Goal: Task Accomplishment & Management: Use online tool/utility

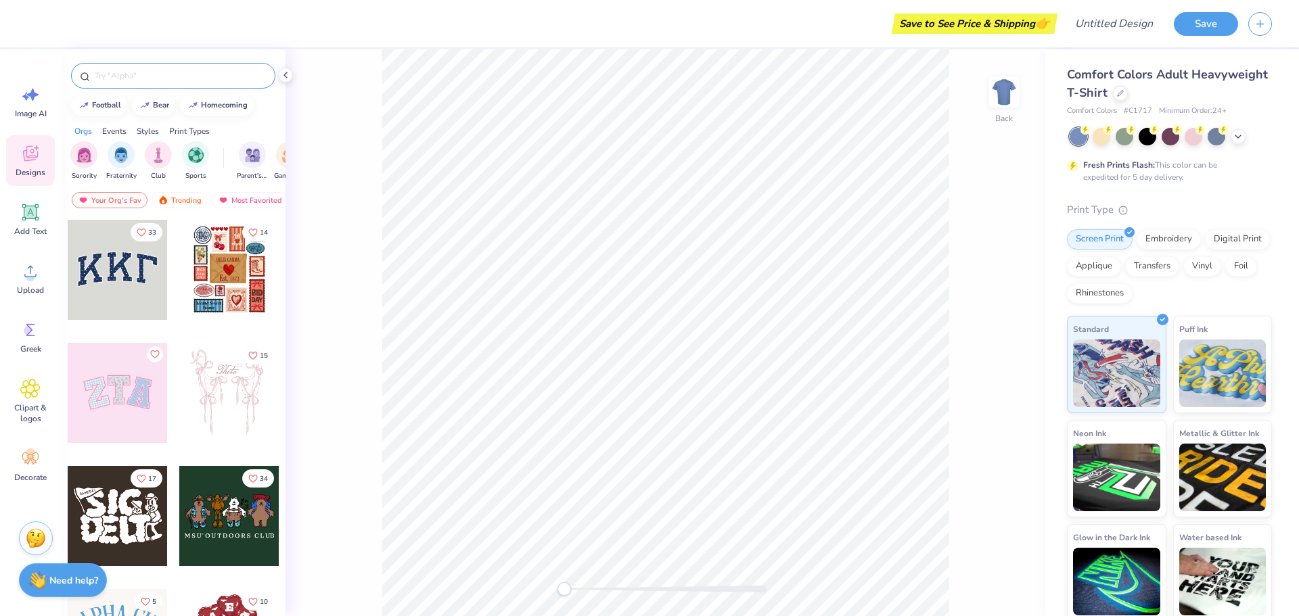
click at [164, 67] on div at bounding box center [173, 76] width 204 height 26
click at [133, 76] on input "text" at bounding box center [179, 76] width 173 height 14
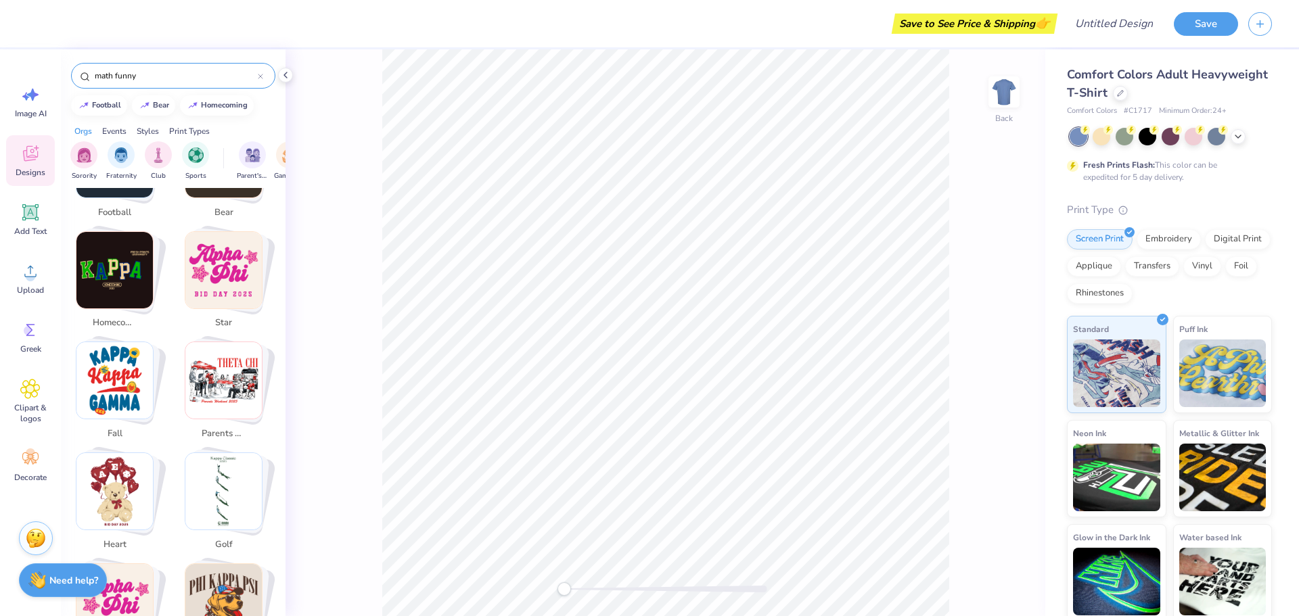
scroll to position [271, 0]
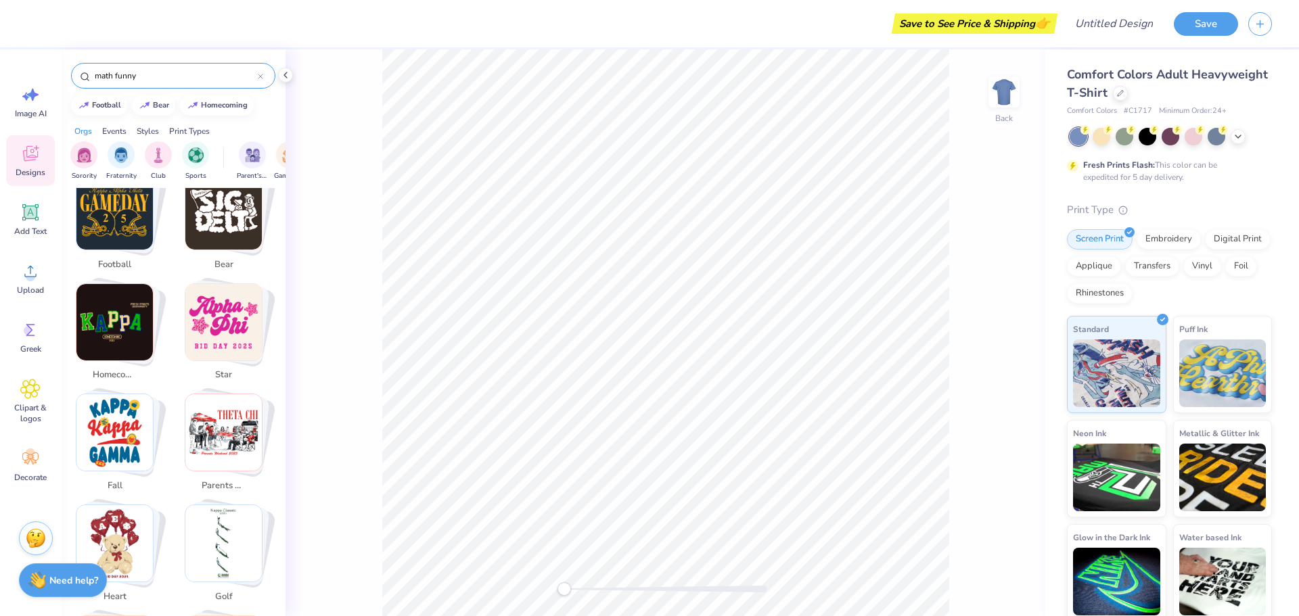
click at [227, 314] on img "Stack Card Button star" at bounding box center [223, 322] width 76 height 76
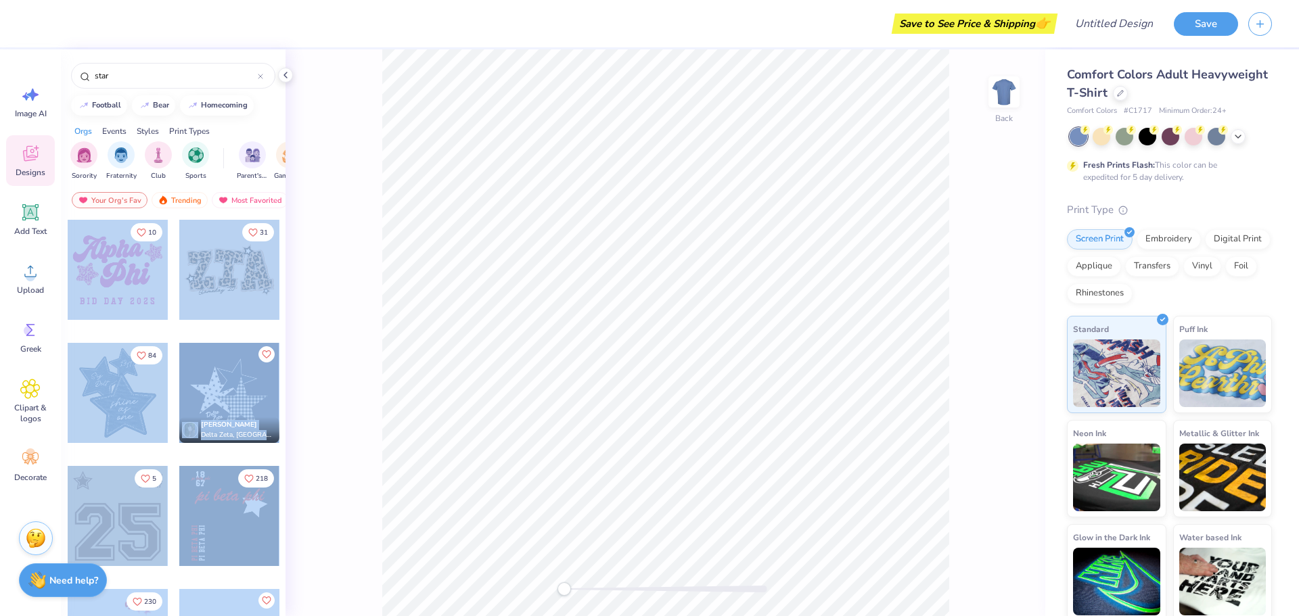
click at [710, 294] on div "Save to See Price & Shipping 👉 Design Title Save Image AI Designs Add Text Uplo…" at bounding box center [649, 308] width 1299 height 616
click at [120, 283] on div at bounding box center [118, 270] width 100 height 100
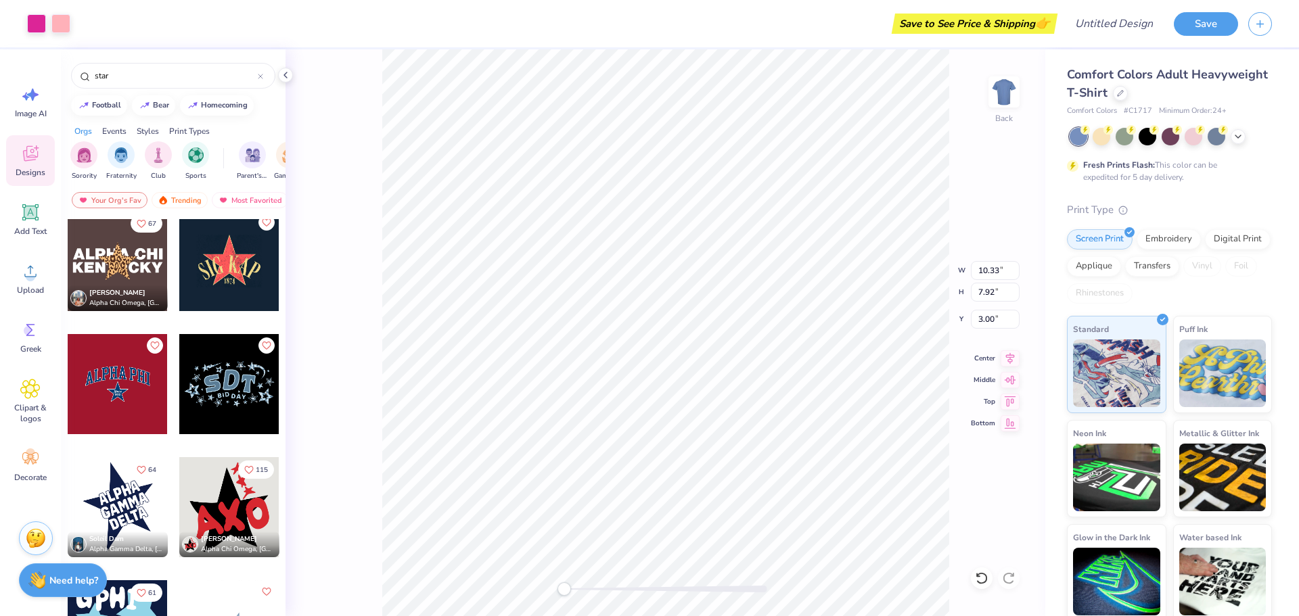
scroll to position [879, 0]
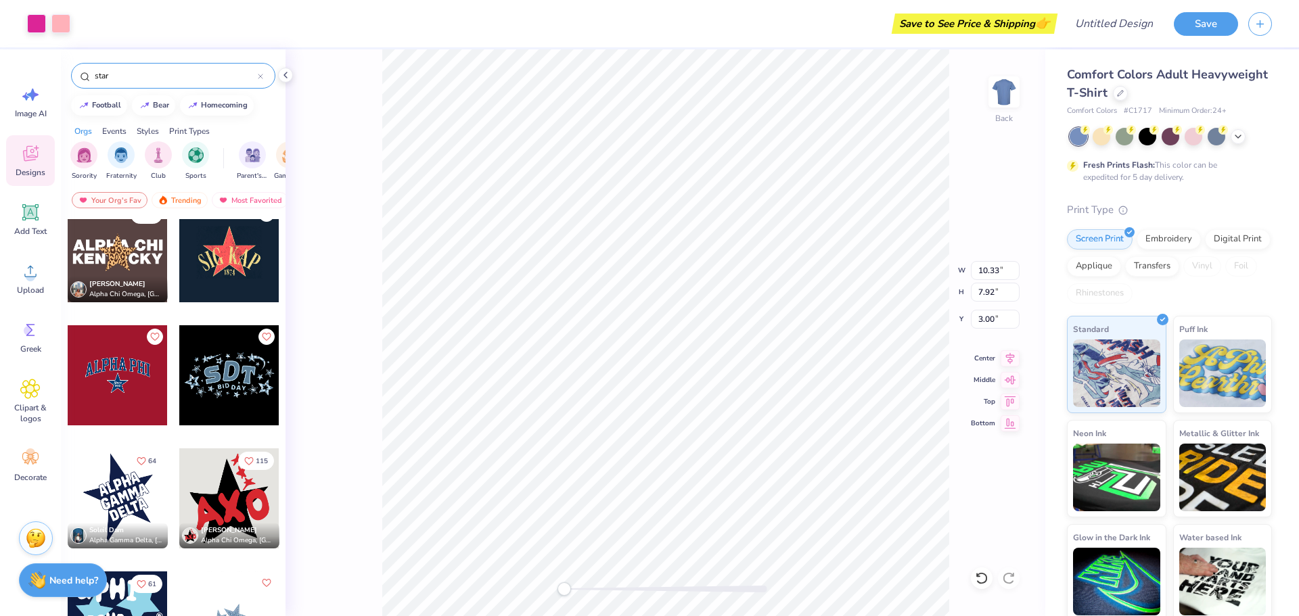
click at [129, 76] on input "star" at bounding box center [175, 76] width 164 height 14
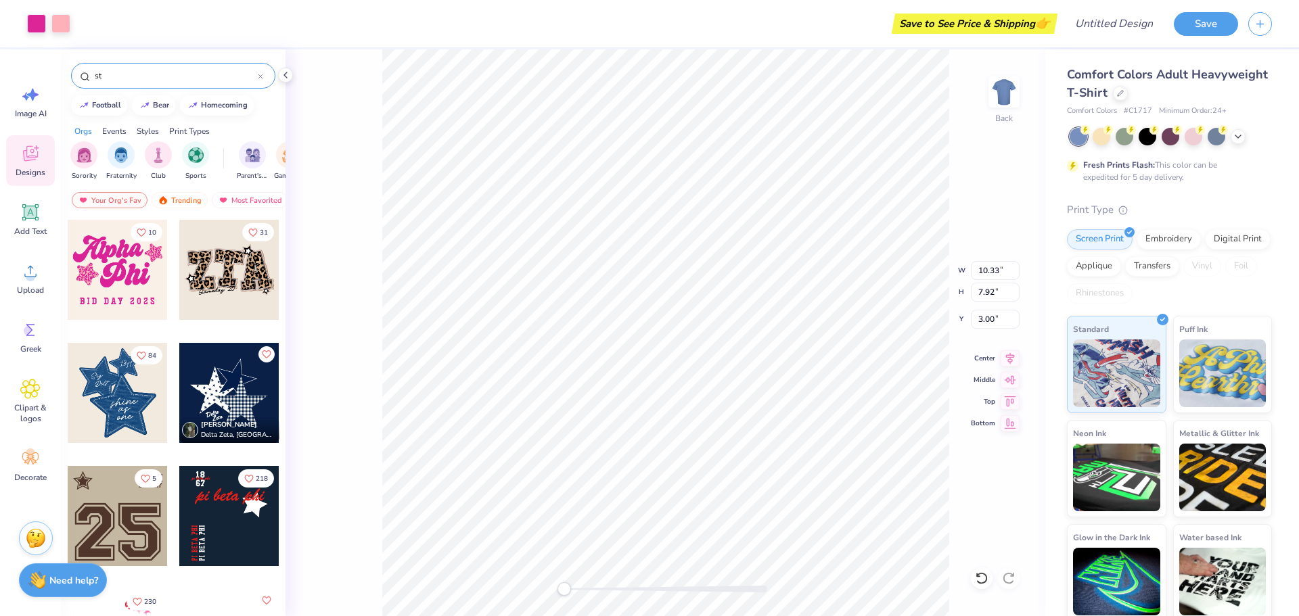
type input "s"
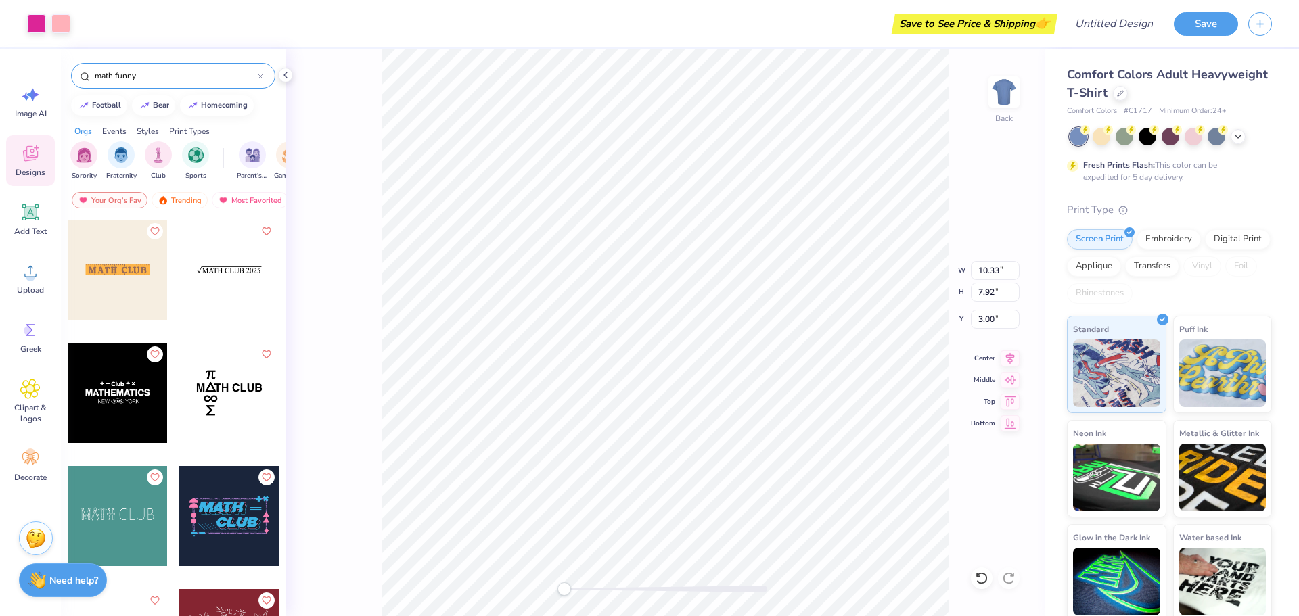
type input "math funny"
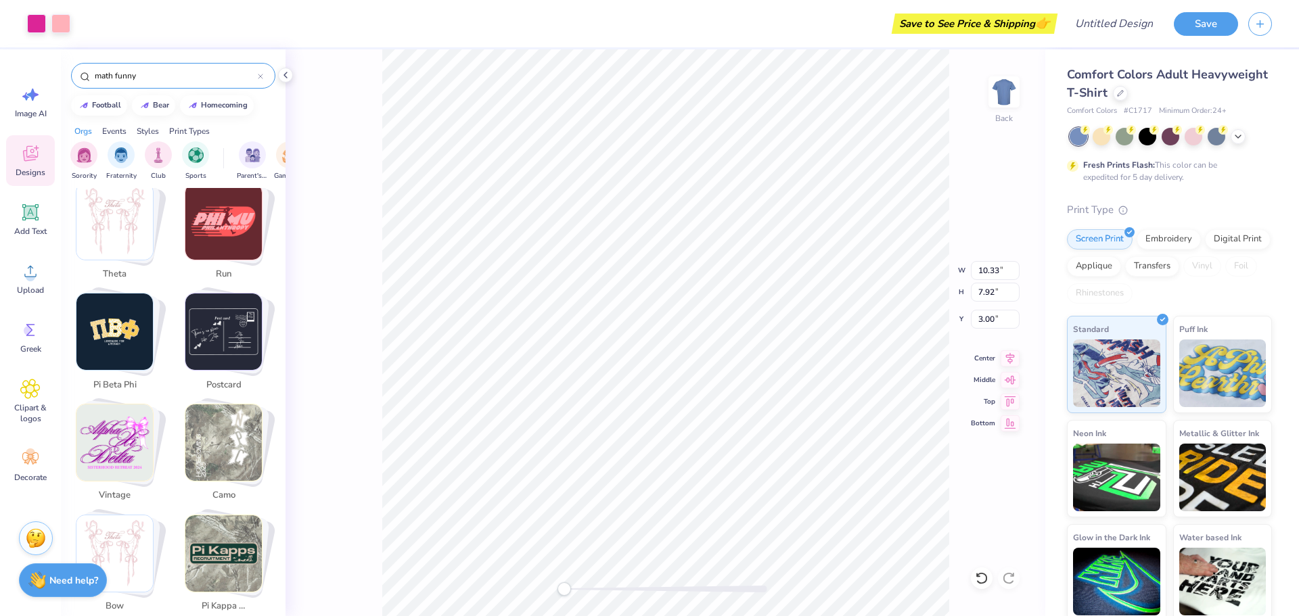
scroll to position [1488, 0]
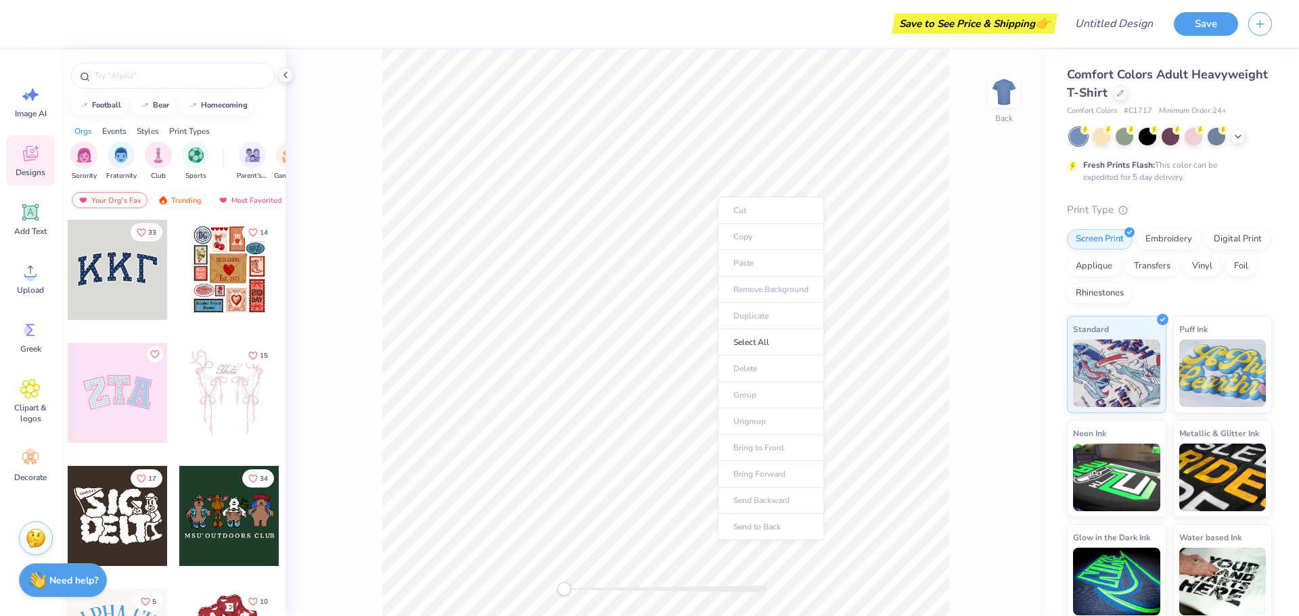
click at [955, 338] on div "Back" at bounding box center [665, 332] width 760 height 567
click at [1244, 136] on div at bounding box center [1237, 135] width 15 height 15
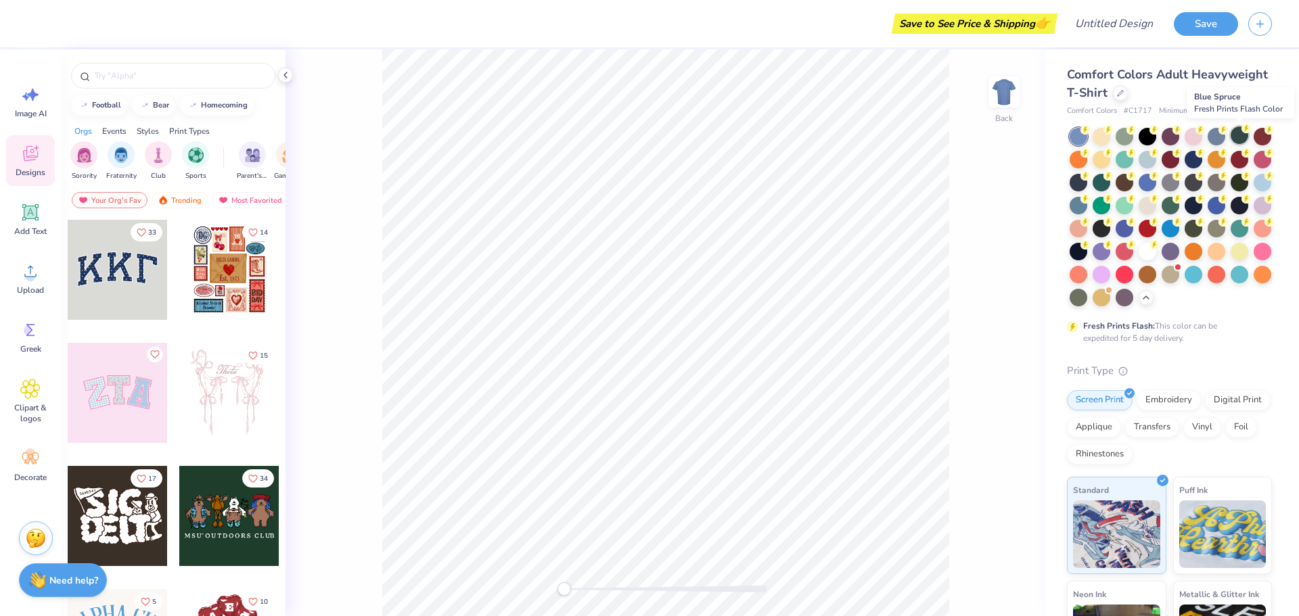
click at [1236, 134] on div at bounding box center [1239, 135] width 18 height 18
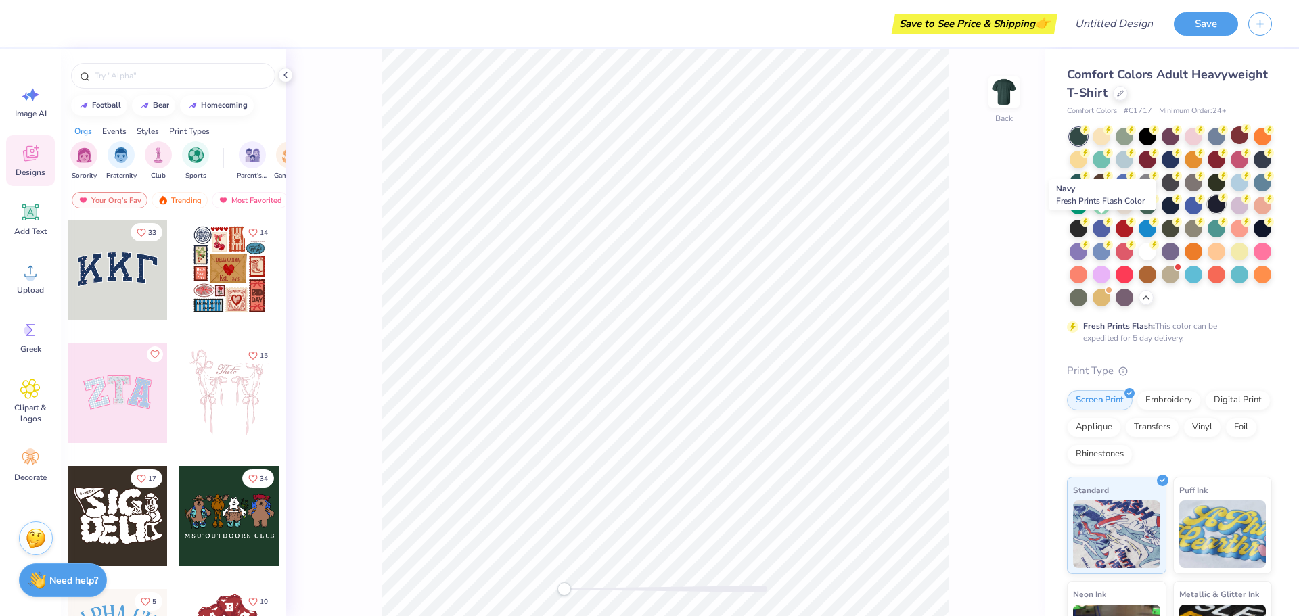
click at [1207, 213] on div at bounding box center [1216, 204] width 18 height 18
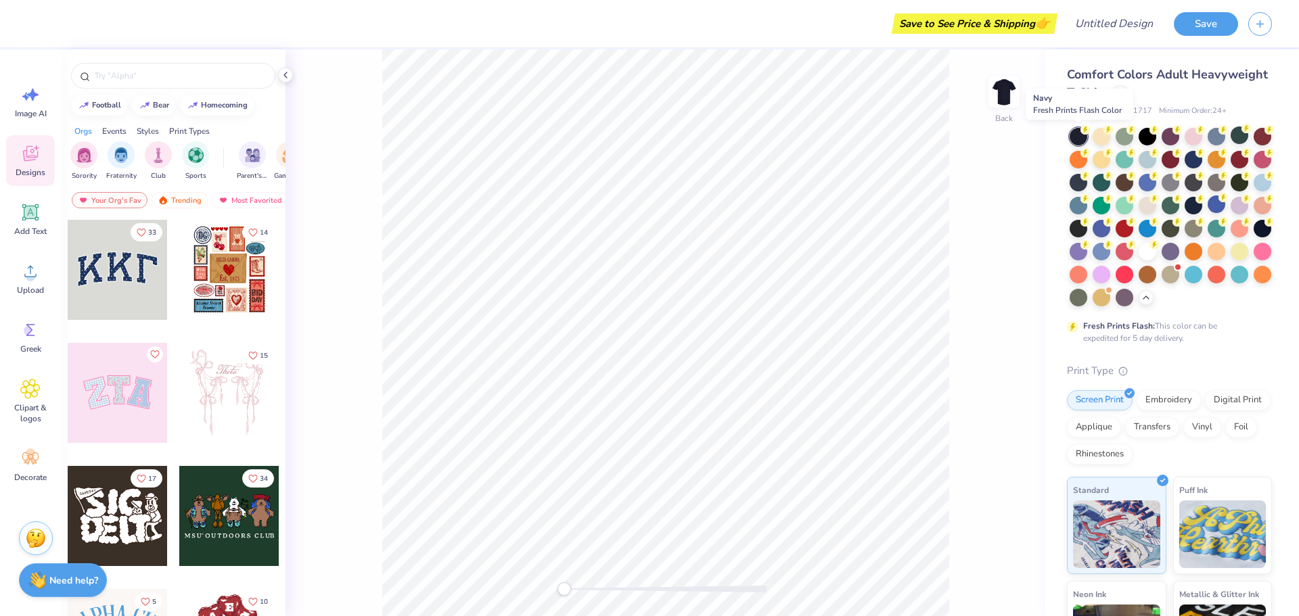
click at [1078, 134] on div at bounding box center [1078, 137] width 18 height 18
click at [1082, 135] on div at bounding box center [1078, 137] width 18 height 18
click at [1082, 133] on icon at bounding box center [1084, 129] width 9 height 9
click at [110, 73] on input "text" at bounding box center [179, 76] width 173 height 14
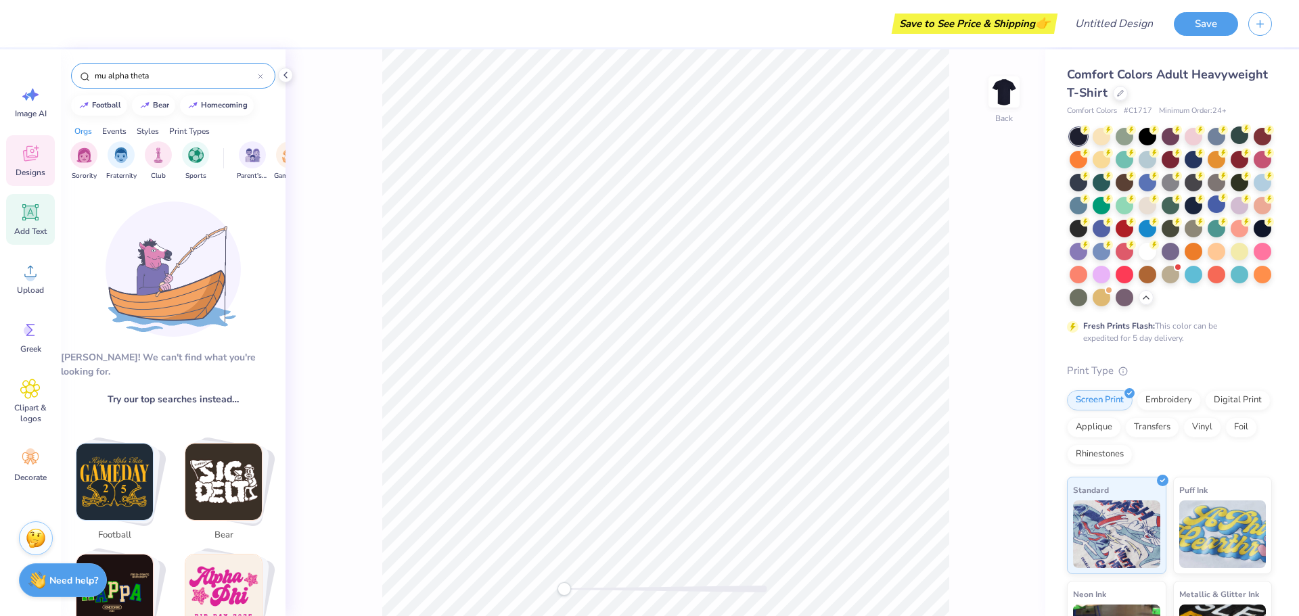
type input "mu alpha theta"
click at [31, 216] on icon at bounding box center [30, 212] width 13 height 13
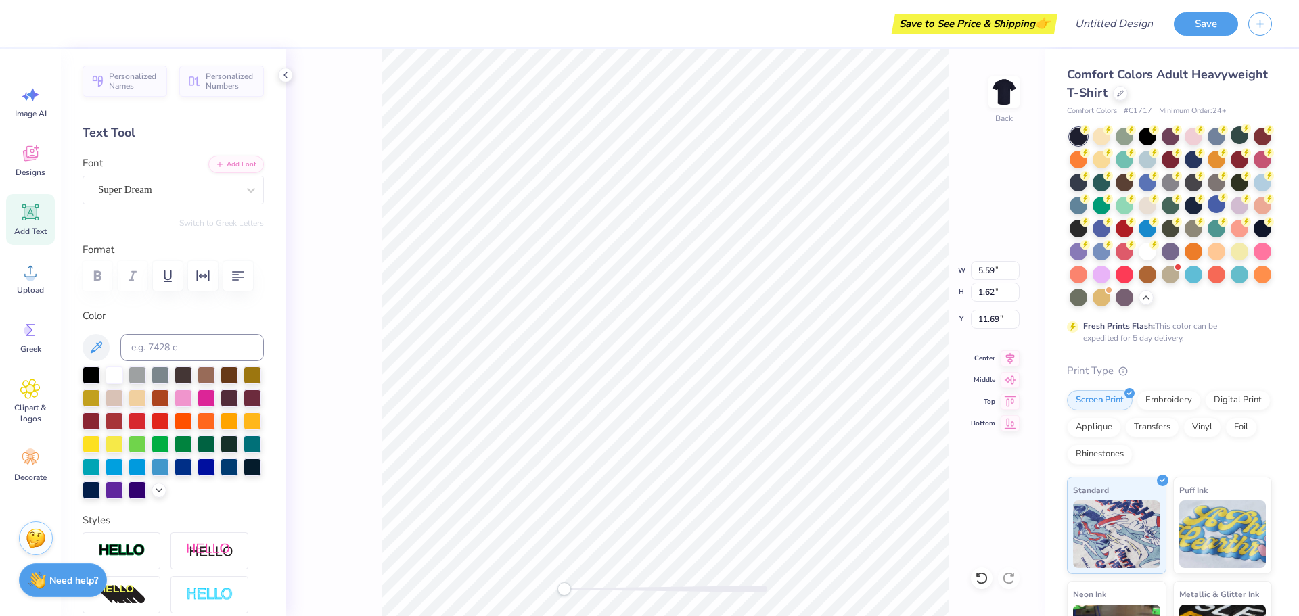
scroll to position [11, 2]
type textarea "T"
type textarea "Mu Alpha Theta"
click at [244, 273] on icon "button" at bounding box center [238, 276] width 16 height 16
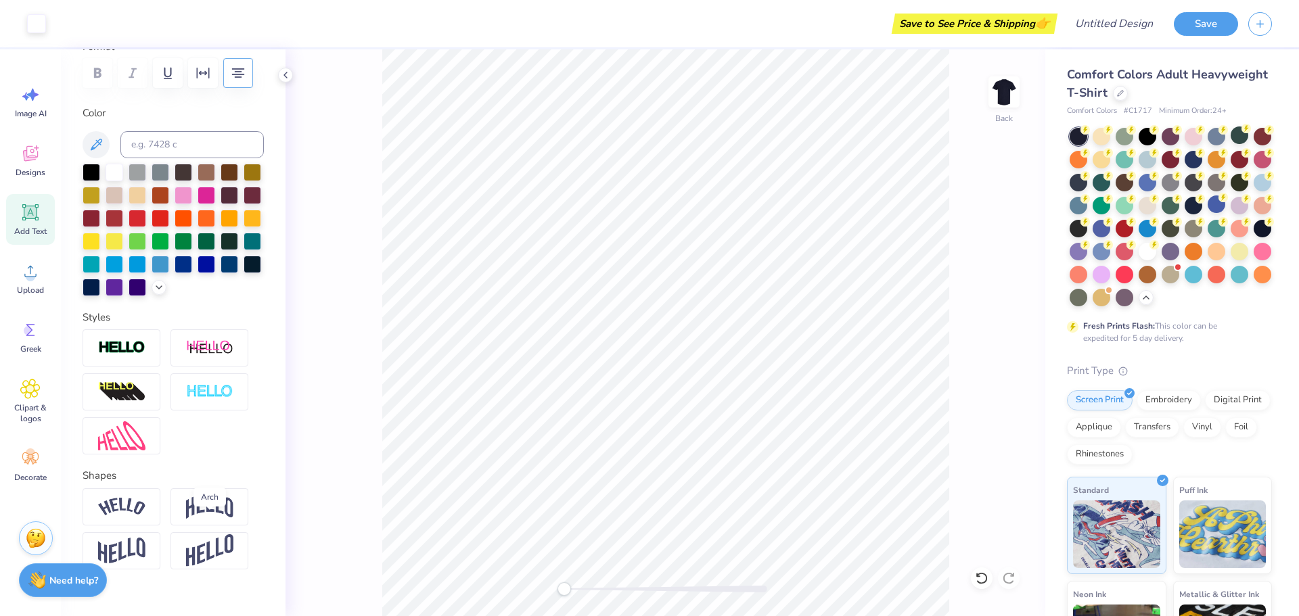
scroll to position [247, 0]
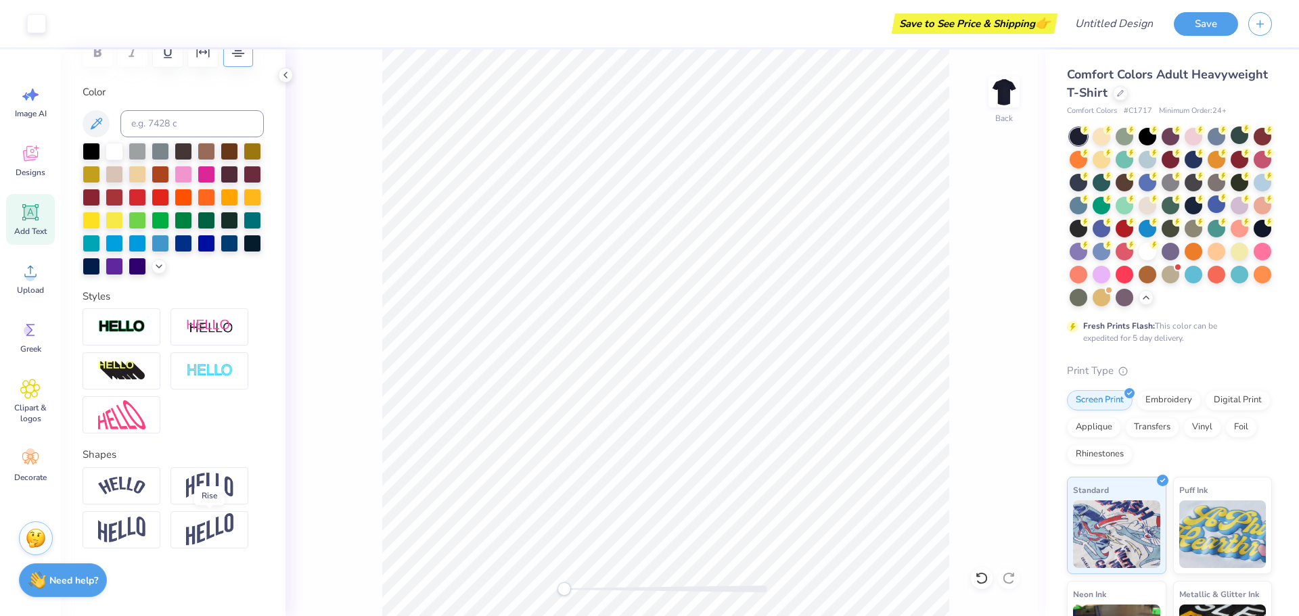
click at [206, 520] on img at bounding box center [209, 529] width 47 height 33
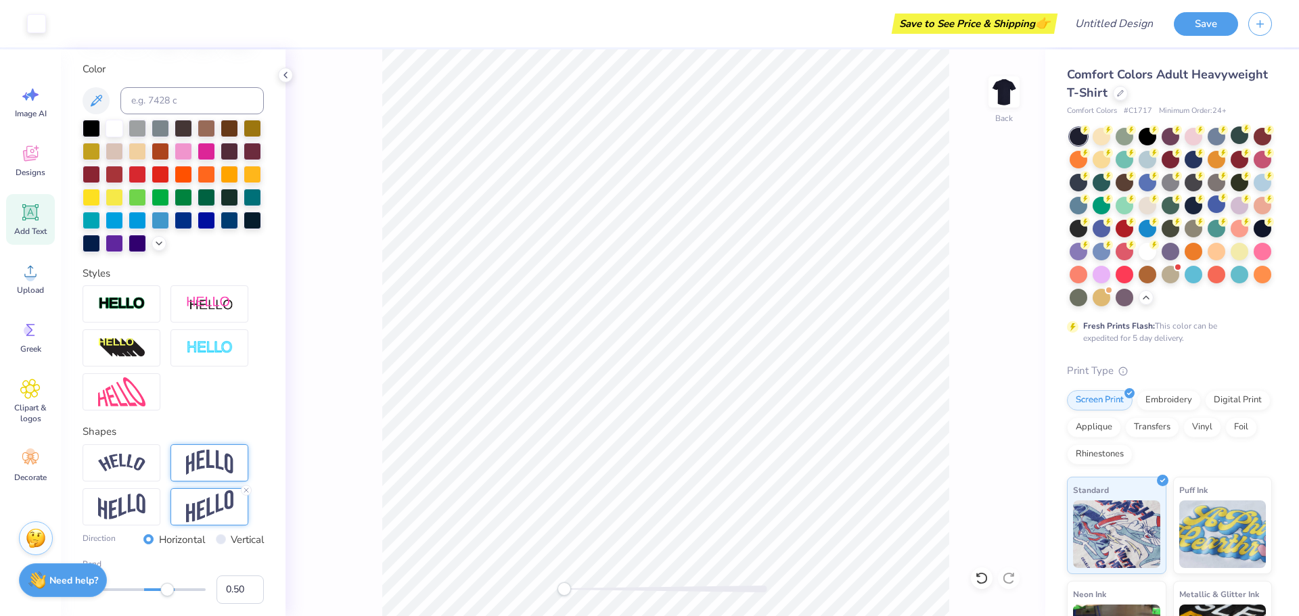
click at [184, 482] on div at bounding box center [209, 462] width 78 height 37
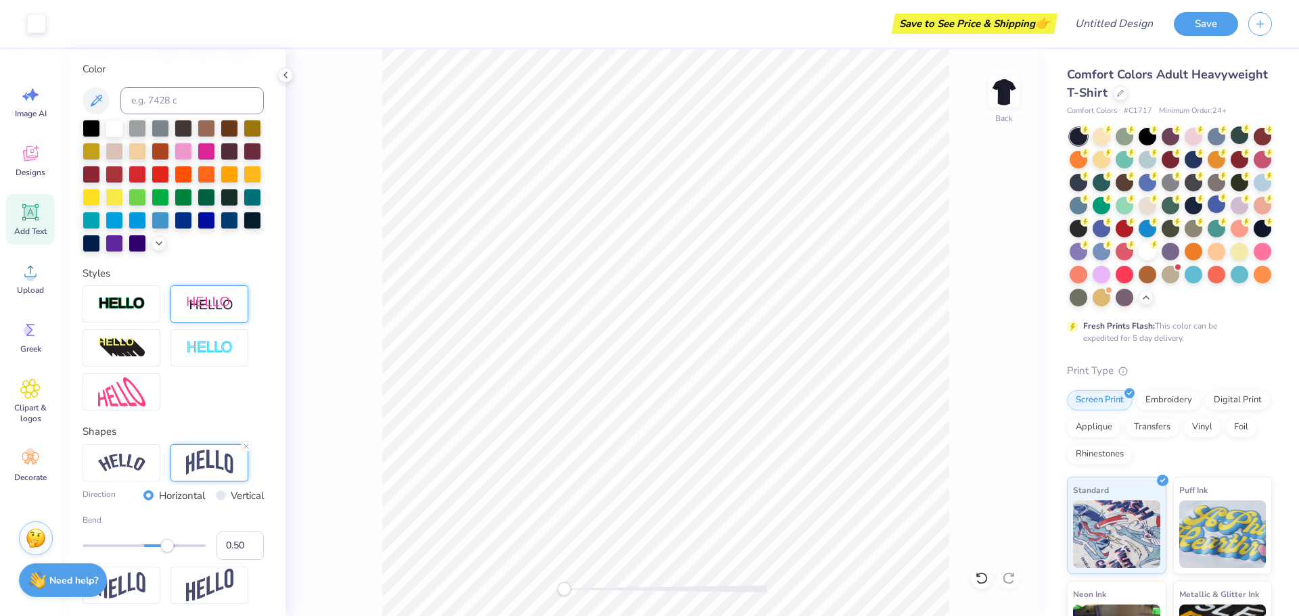
click at [212, 313] on img at bounding box center [209, 304] width 47 height 17
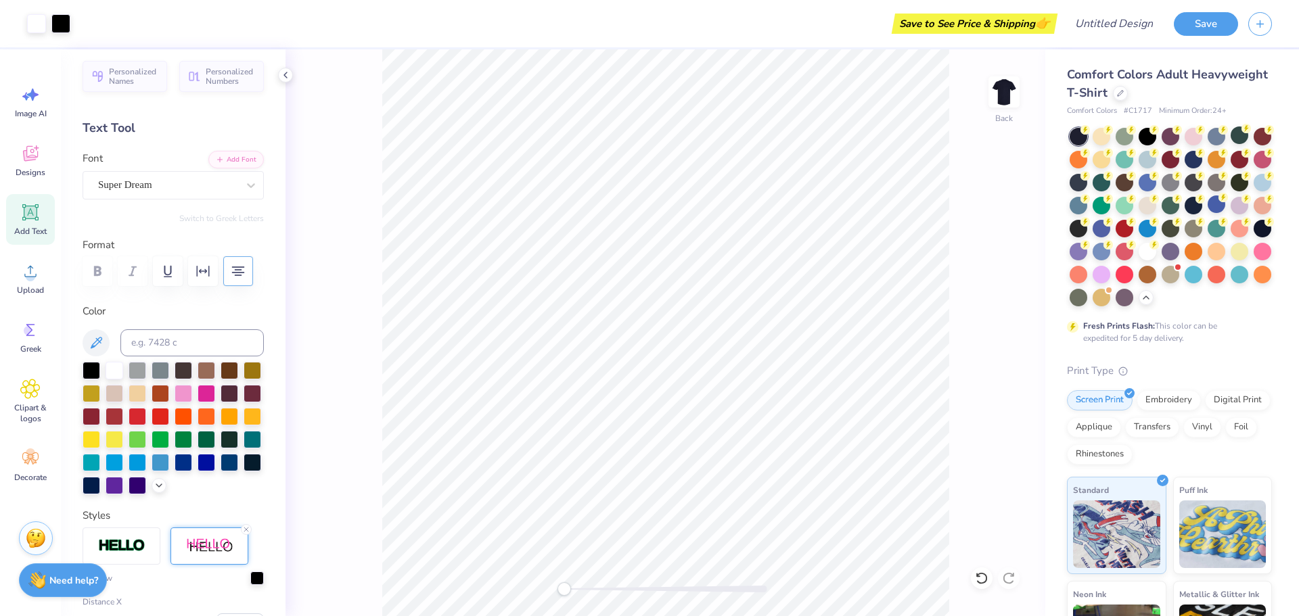
scroll to position [0, 0]
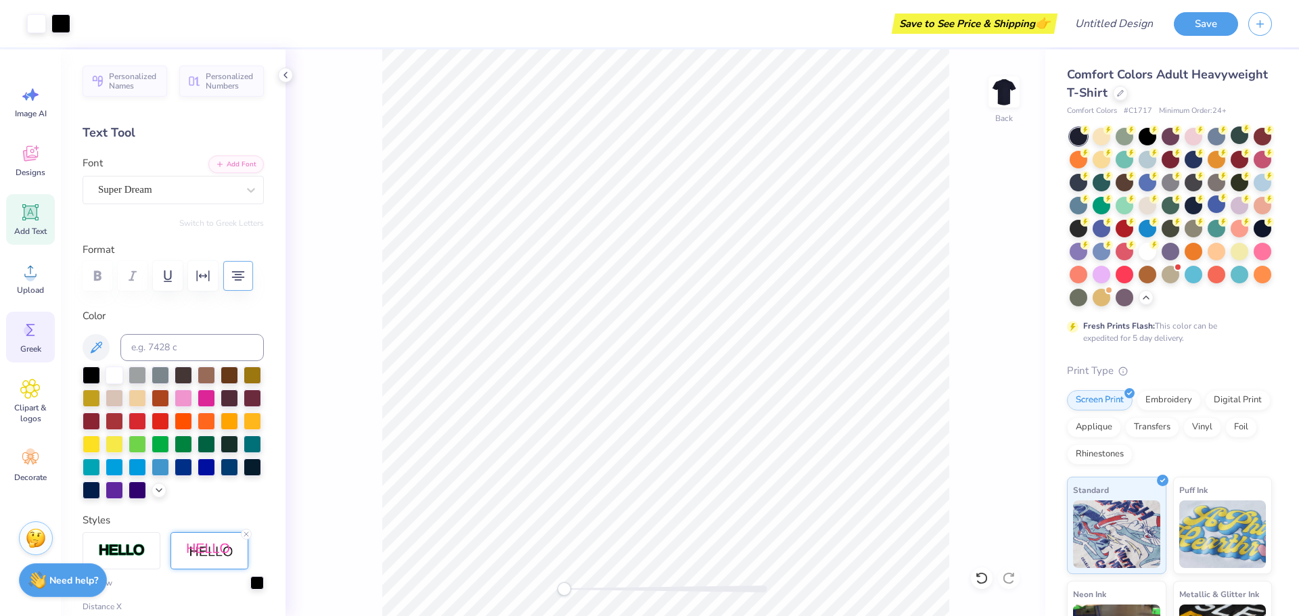
click at [27, 331] on circle at bounding box center [28, 330] width 9 height 9
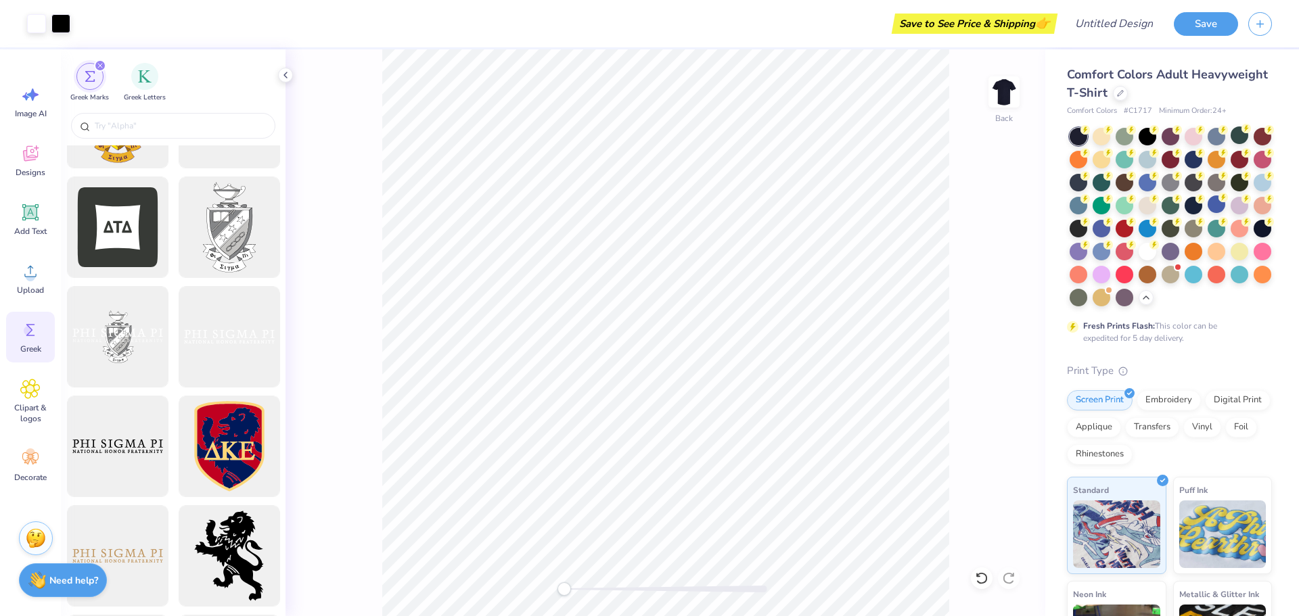
scroll to position [541, 0]
